Goal: Task Accomplishment & Management: Complete application form

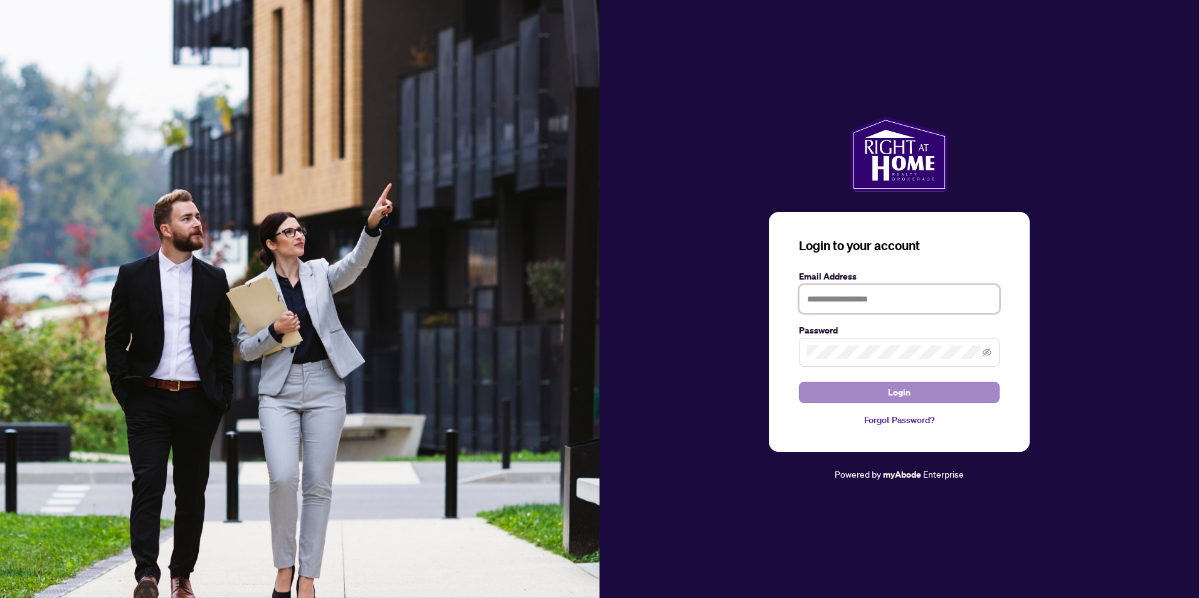
type input "**********"
click at [902, 398] on span "Login" at bounding box center [899, 393] width 23 height 20
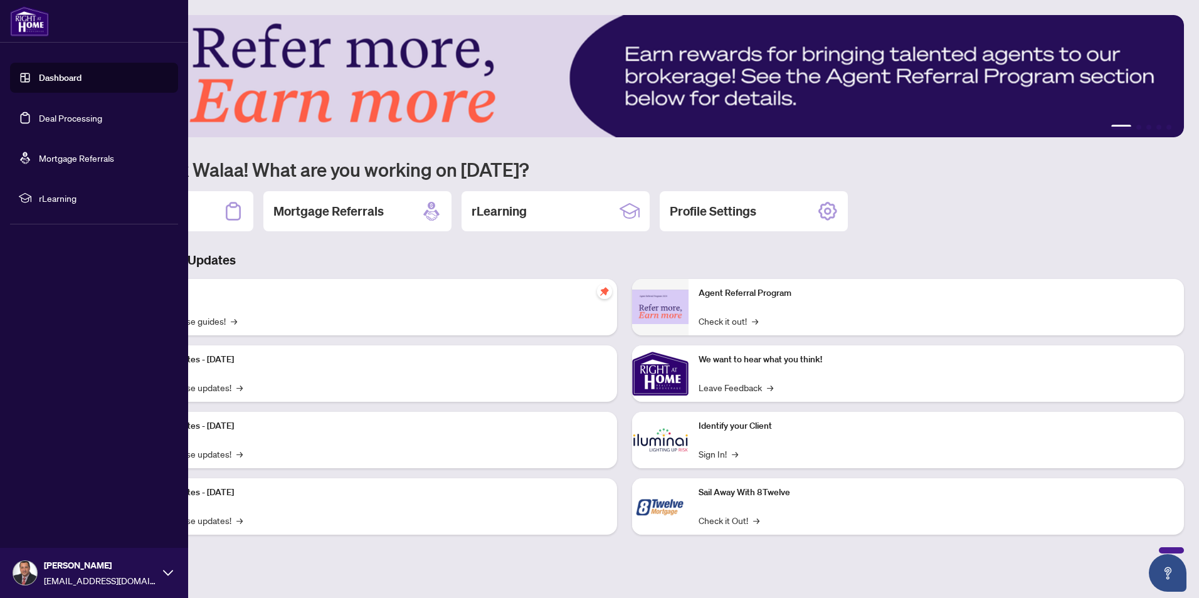
click at [39, 114] on link "Deal Processing" at bounding box center [70, 117] width 63 height 11
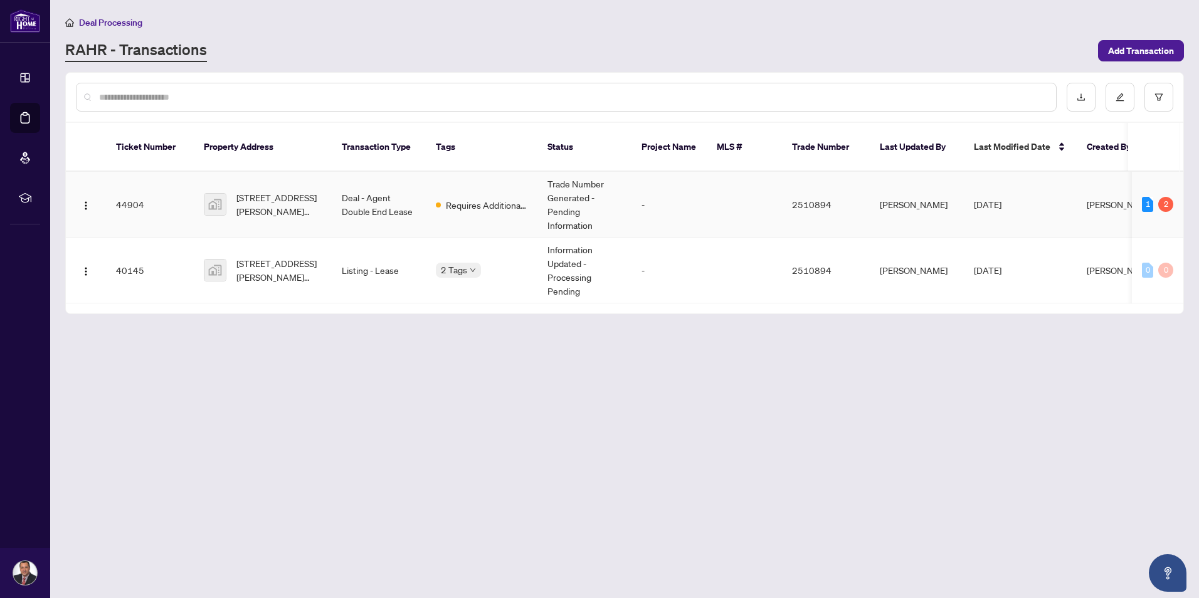
click at [575, 191] on td "Trade Number Generated - Pending Information" at bounding box center [584, 205] width 94 height 66
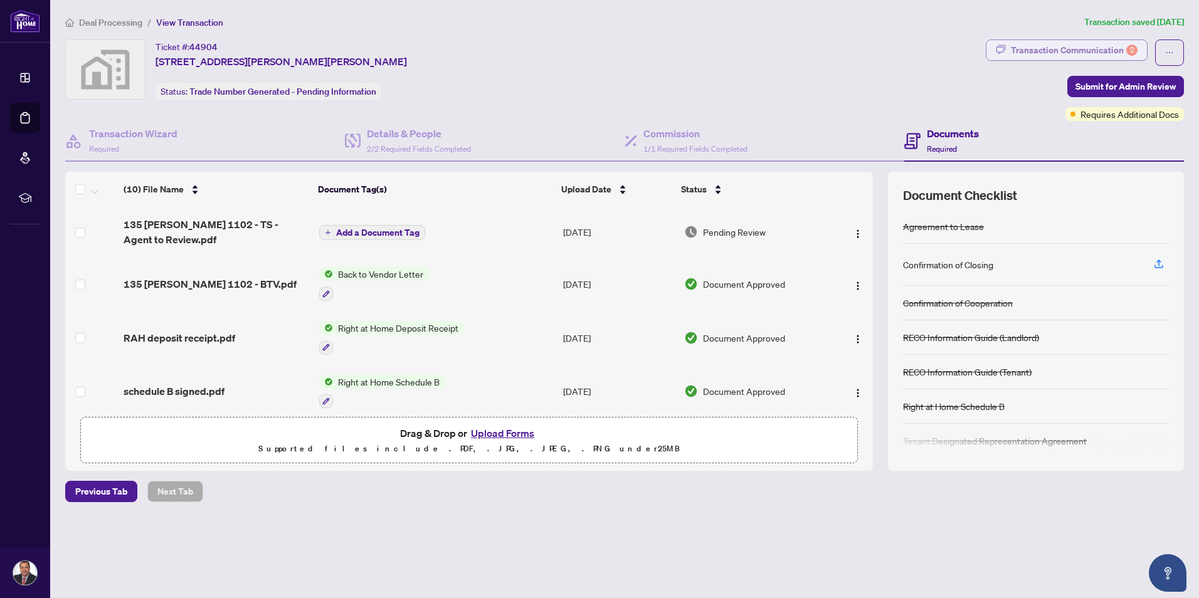
click at [1067, 50] on div "Transaction Communication 2" at bounding box center [1074, 50] width 127 height 20
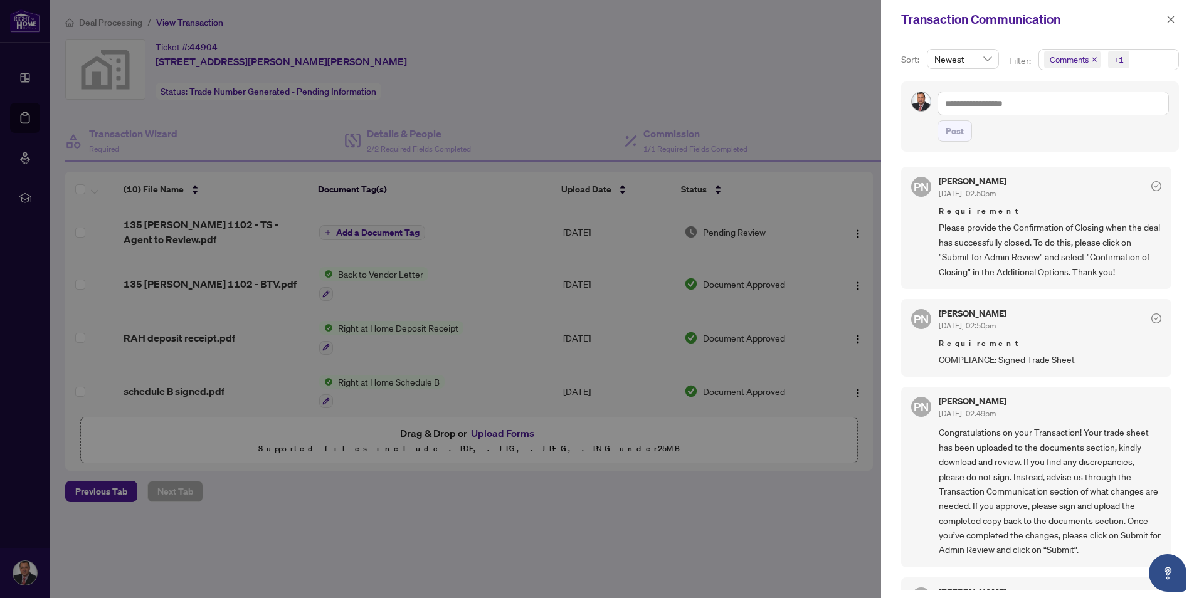
click at [744, 508] on div at bounding box center [599, 299] width 1199 height 598
click at [798, 43] on div at bounding box center [599, 299] width 1199 height 598
click at [1172, 18] on icon "close" at bounding box center [1171, 19] width 7 height 7
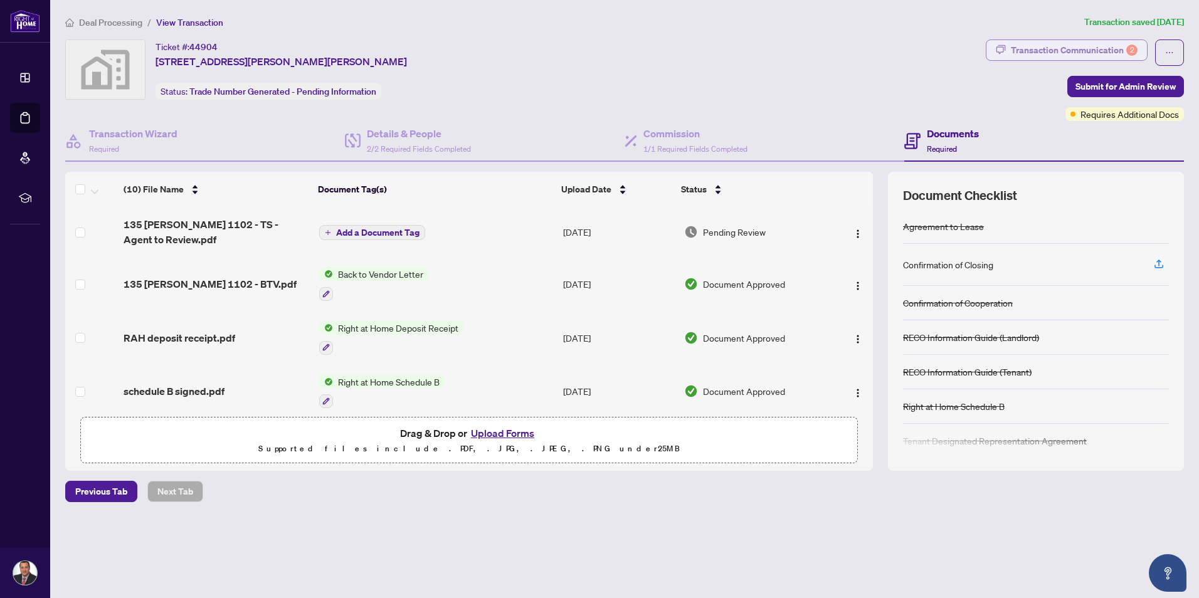
click at [1094, 49] on div "Transaction Communication 2" at bounding box center [1074, 50] width 127 height 20
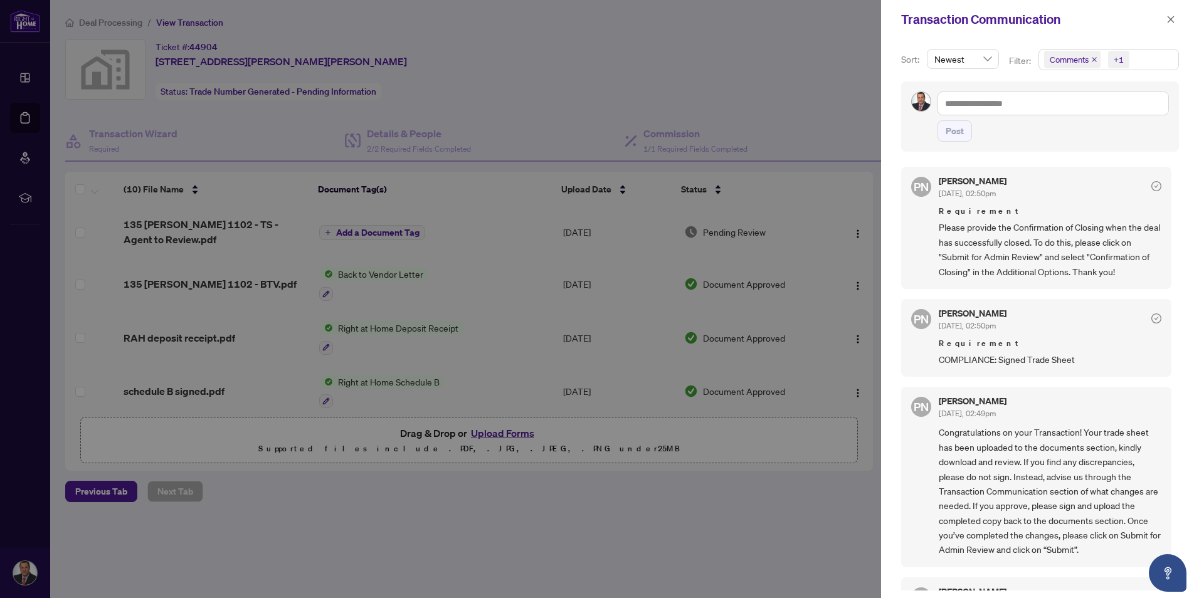
click at [800, 80] on div at bounding box center [599, 299] width 1199 height 598
click at [1170, 18] on icon "close" at bounding box center [1171, 19] width 9 height 9
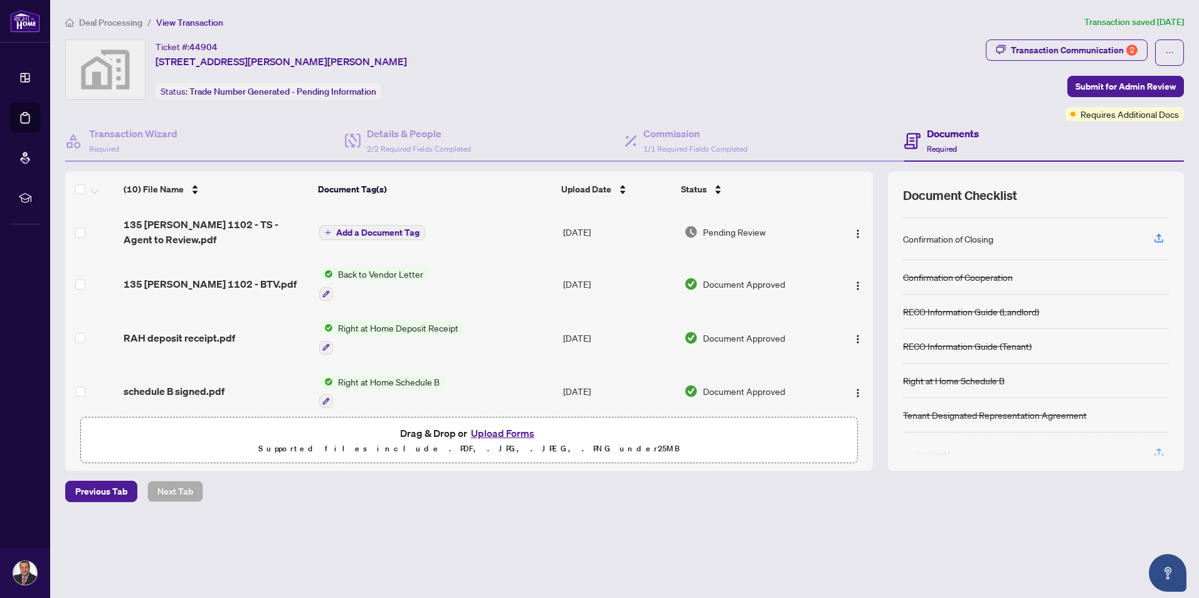
scroll to position [49, 0]
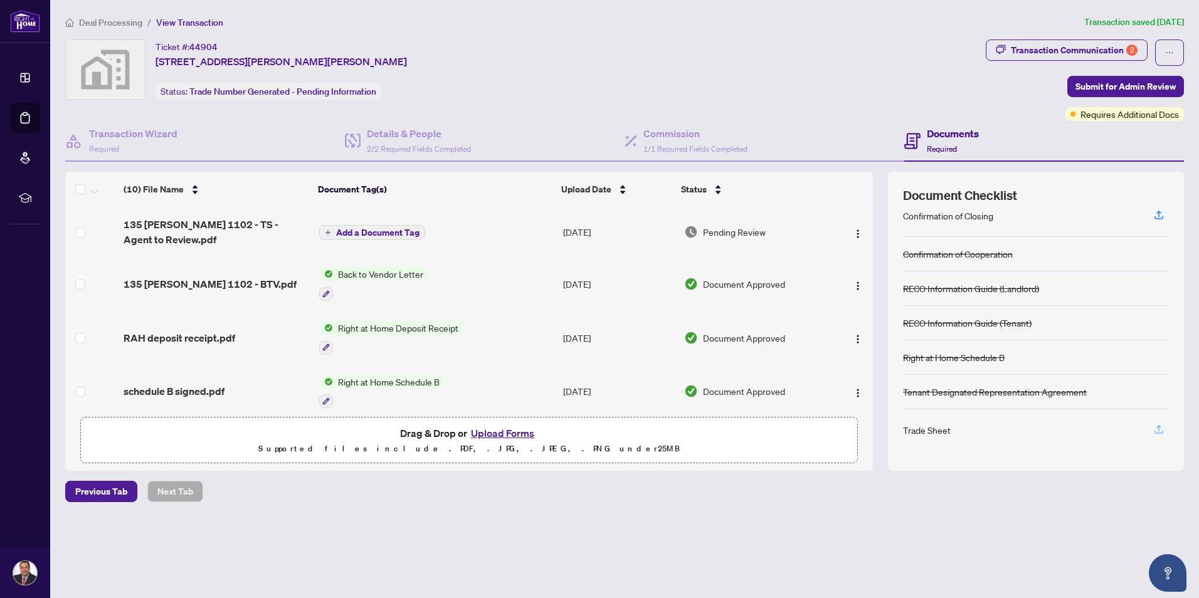
click at [1160, 430] on icon "button" at bounding box center [1158, 429] width 11 height 11
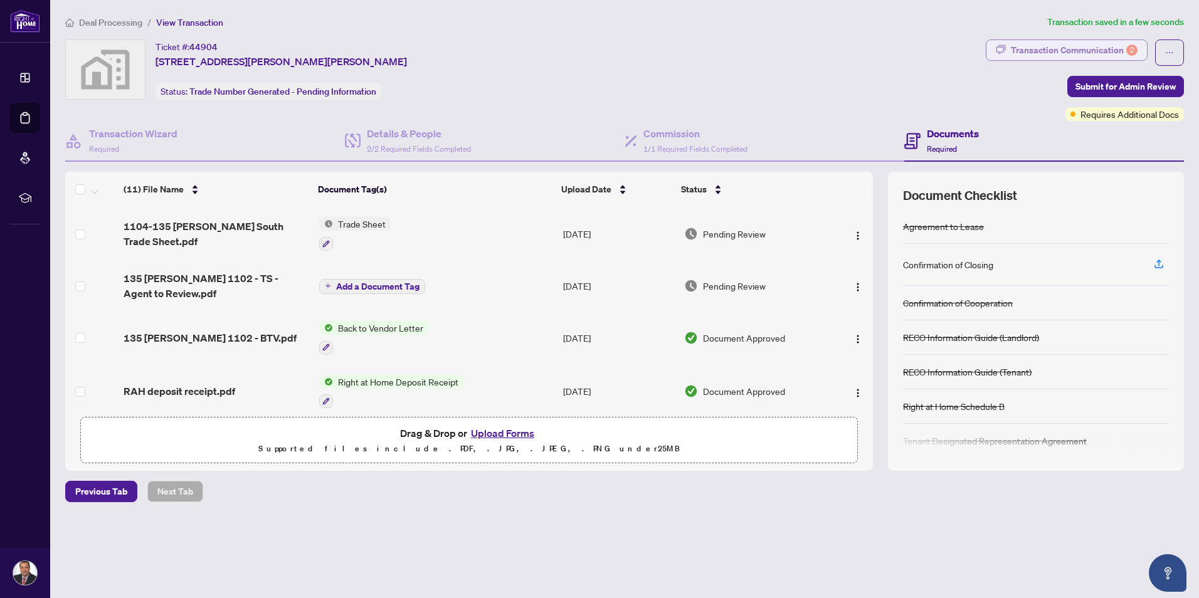
click at [1076, 49] on div "Transaction Communication 2" at bounding box center [1074, 50] width 127 height 20
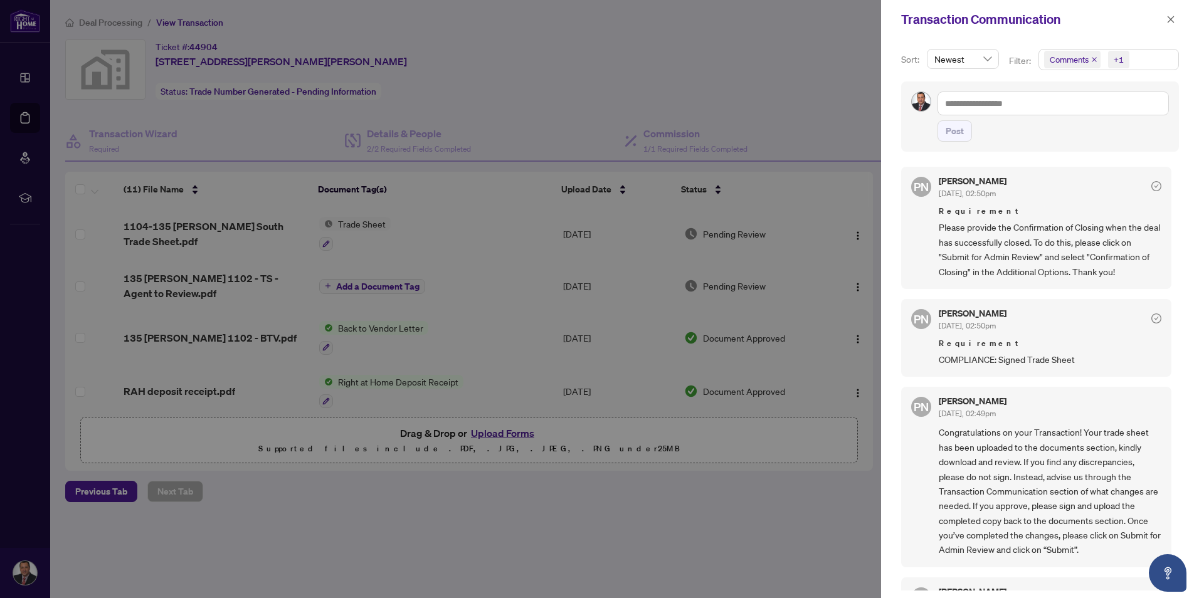
click at [773, 504] on div at bounding box center [599, 299] width 1199 height 598
click at [1173, 21] on icon "close" at bounding box center [1171, 19] width 9 height 9
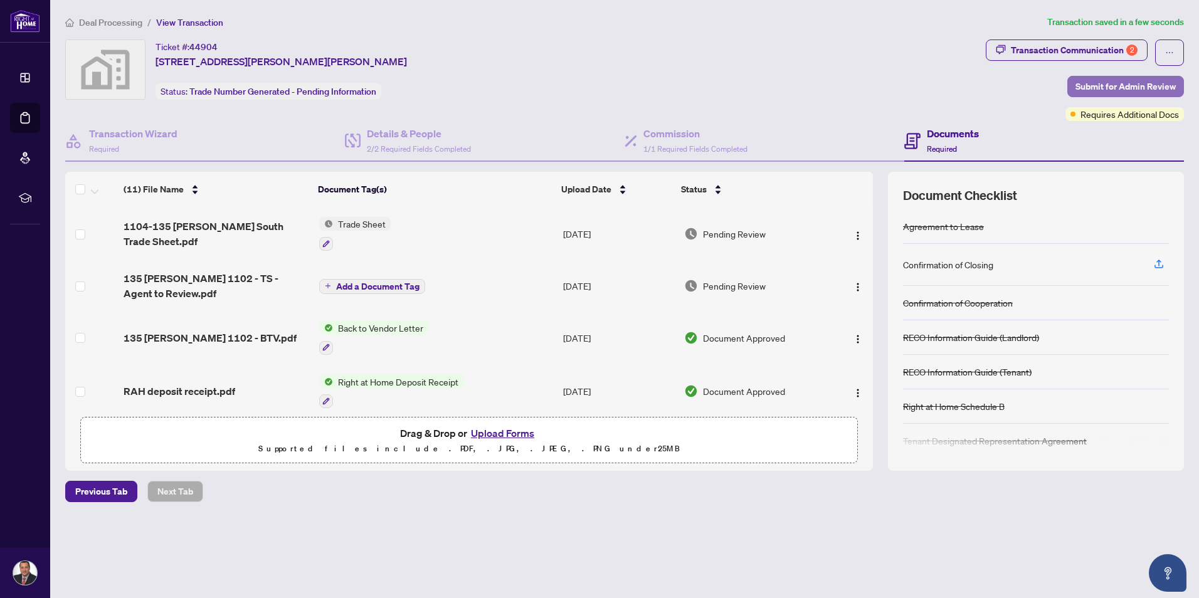
click at [1126, 80] on span "Submit for Admin Review" at bounding box center [1126, 87] width 100 height 20
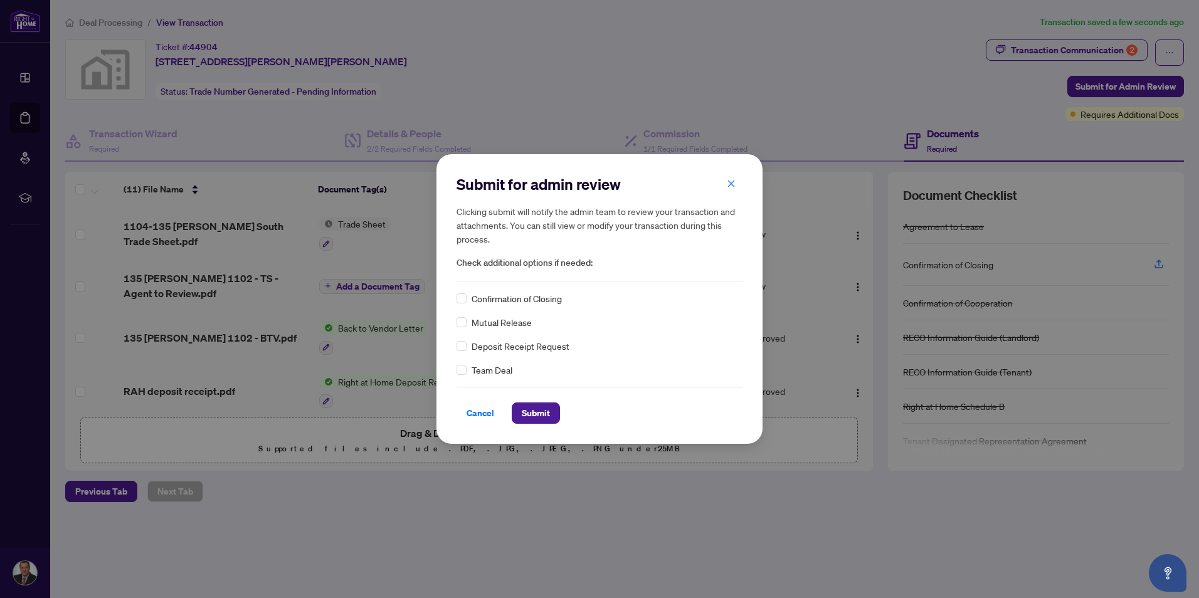
click at [517, 304] on span "Confirmation of Closing" at bounding box center [517, 299] width 90 height 14
click at [537, 410] on span "Submit" at bounding box center [536, 413] width 28 height 20
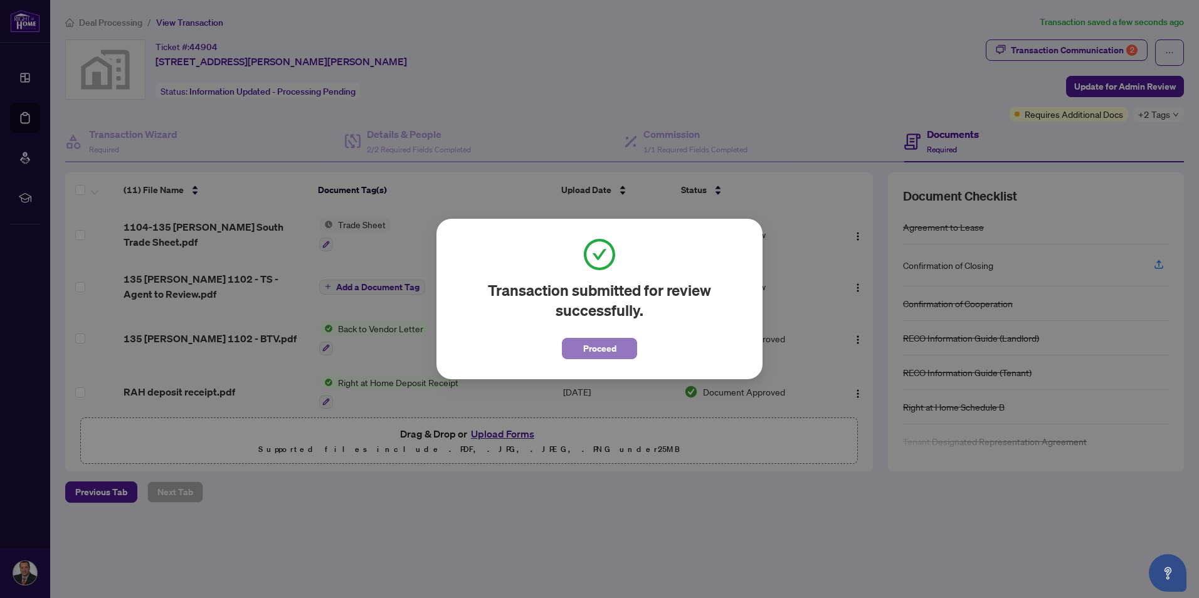
click at [611, 351] on span "Proceed" at bounding box center [599, 349] width 33 height 20
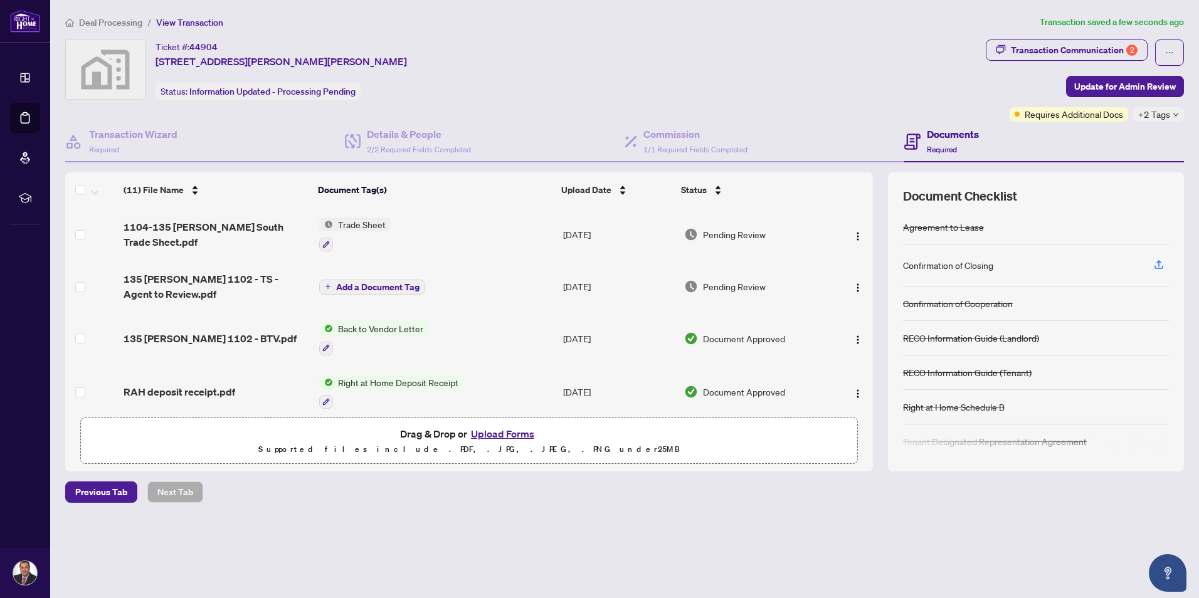
click at [1173, 113] on icon "down" at bounding box center [1176, 115] width 6 height 6
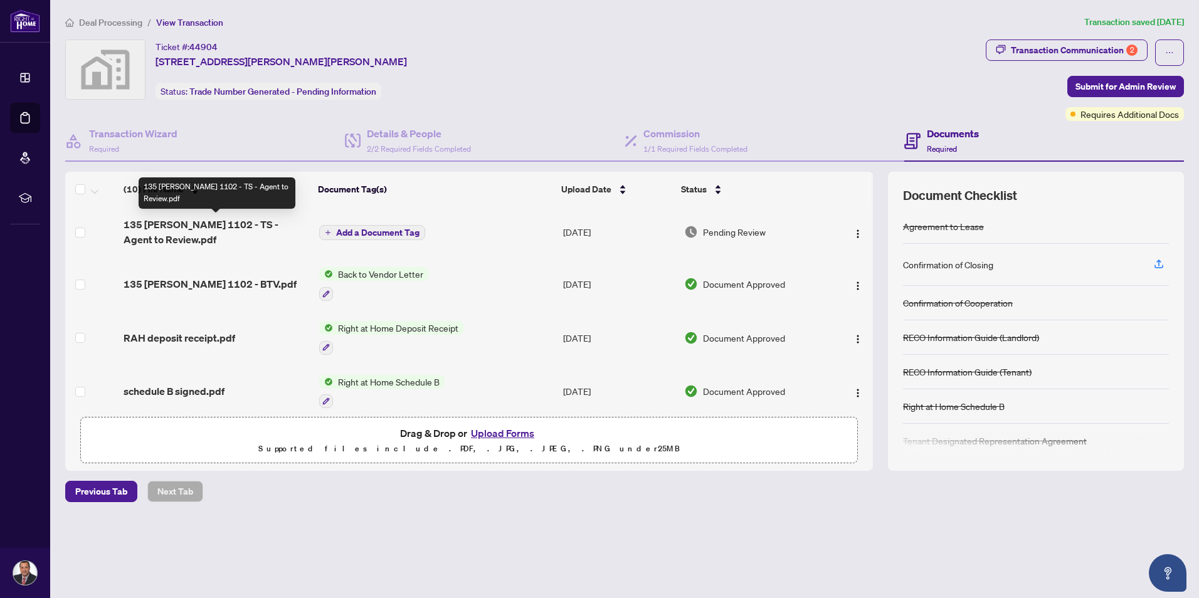
click at [196, 221] on span "135 [PERSON_NAME] 1102 - TS - Agent to Review.pdf" at bounding box center [217, 232] width 186 height 30
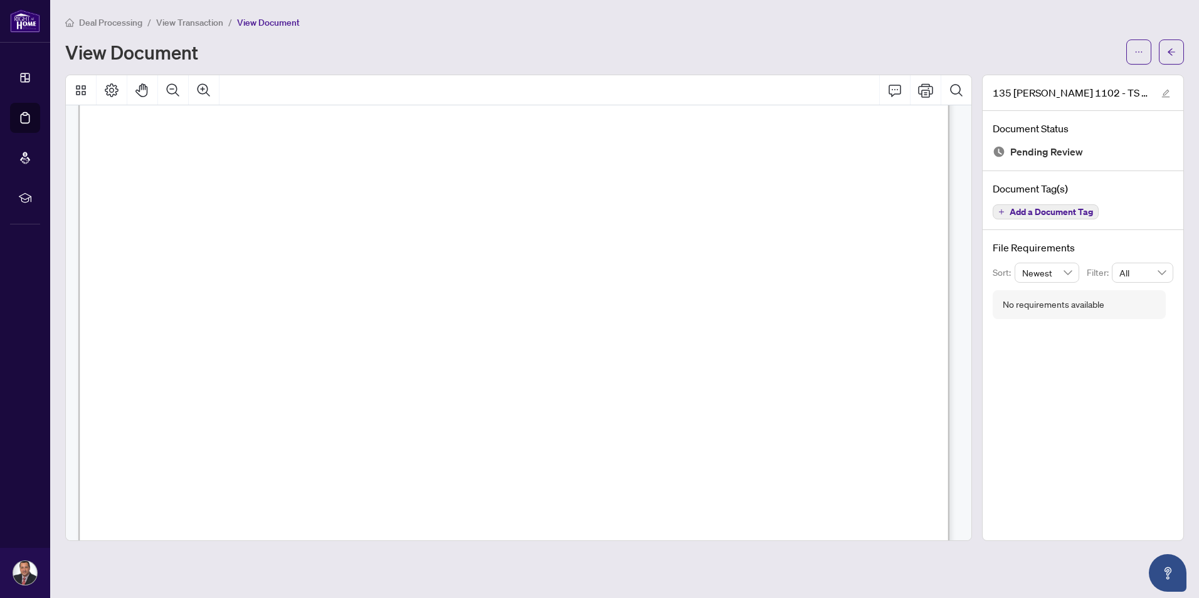
scroll to position [564, 0]
click at [928, 92] on icon "Print" at bounding box center [925, 90] width 15 height 15
